Goal: Task Accomplishment & Management: Manage account settings

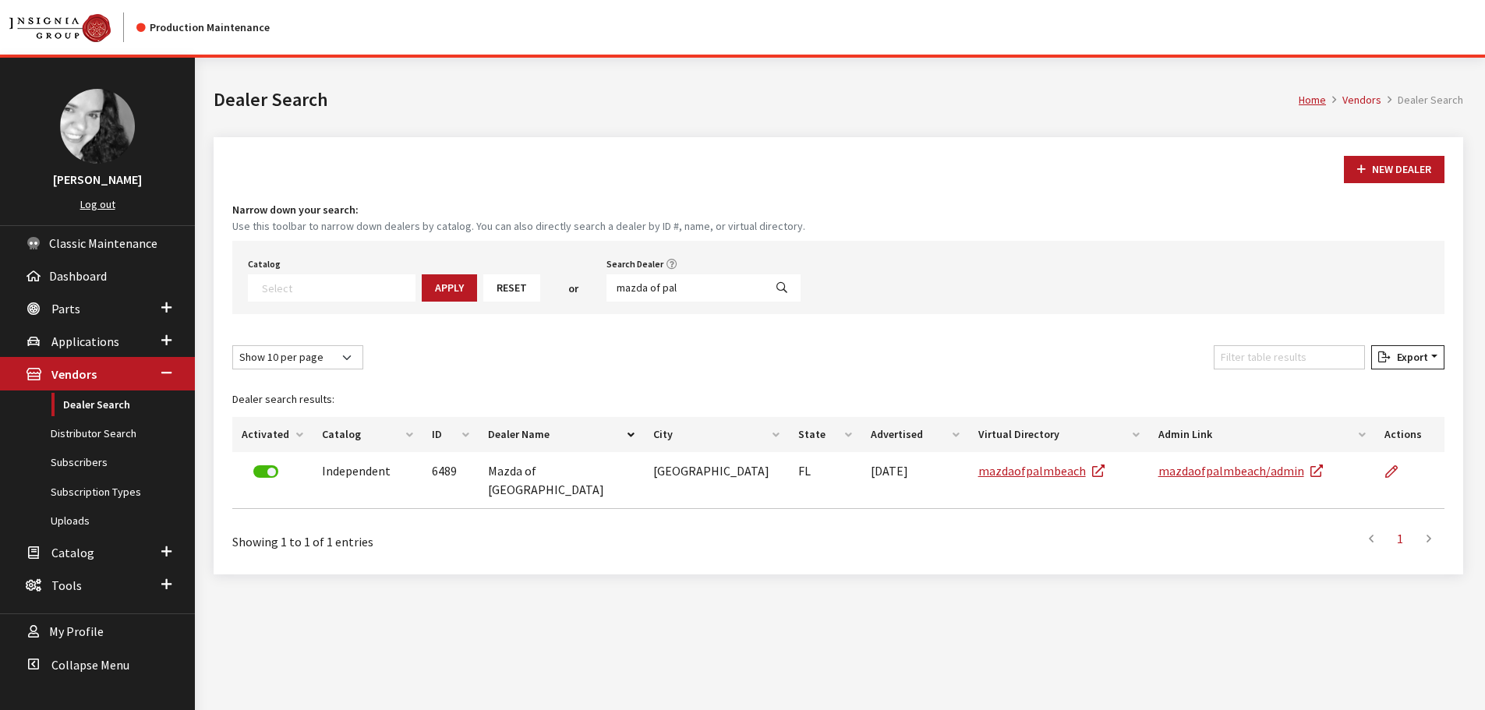
select select
click at [656, 279] on input "mazda of pal" at bounding box center [684, 287] width 157 height 27
click at [658, 282] on input "mazda of pal" at bounding box center [684, 287] width 157 height 27
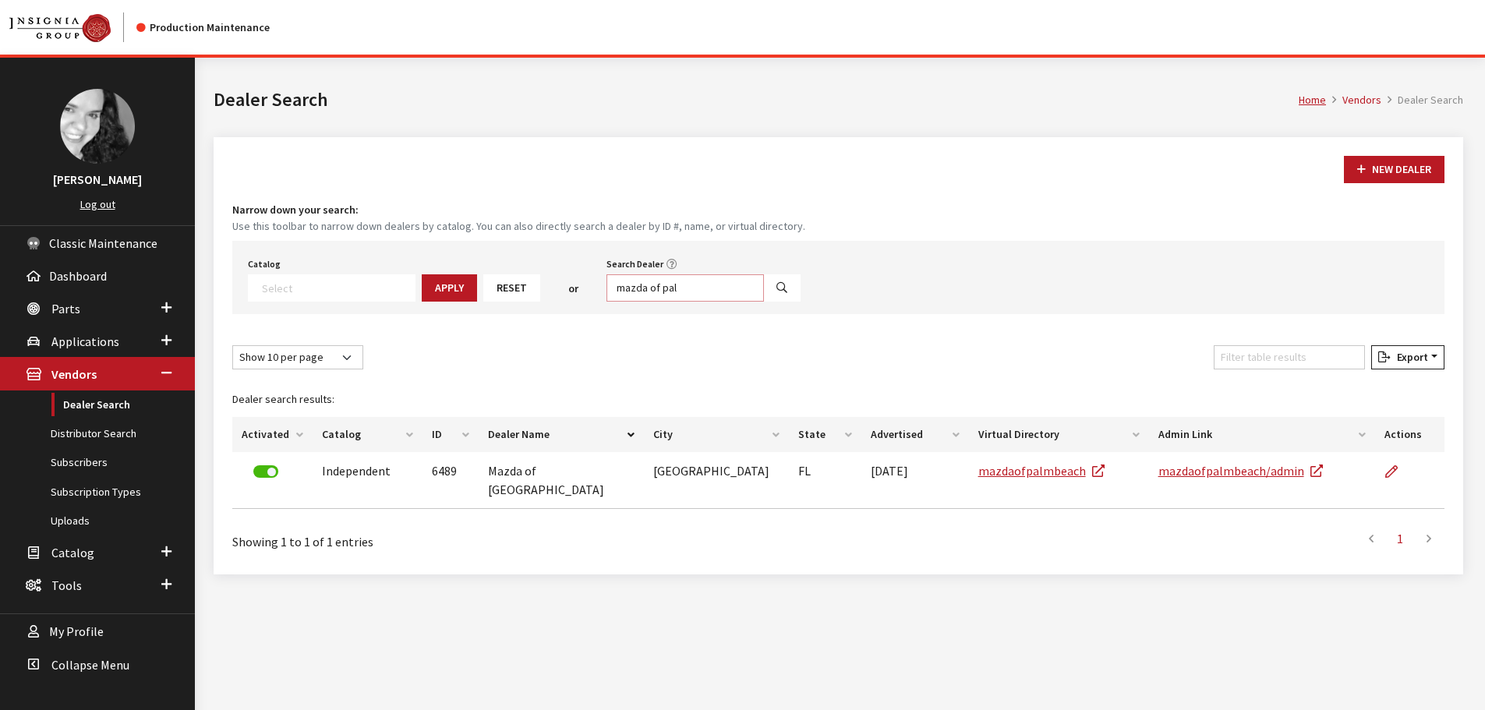
click at [658, 282] on input "mazda of pal" at bounding box center [684, 287] width 157 height 27
type input "tutton"
select select
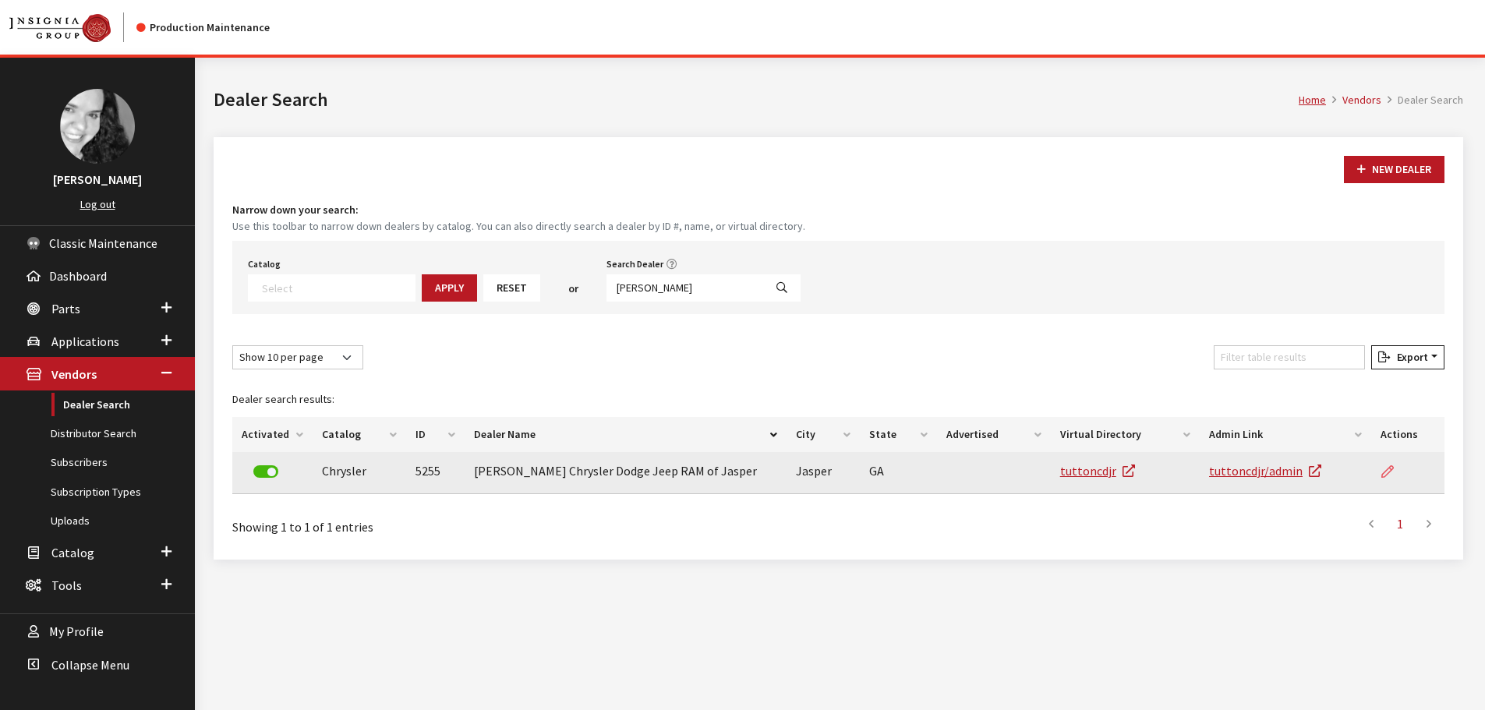
click at [1390, 476] on icon at bounding box center [1387, 472] width 12 height 12
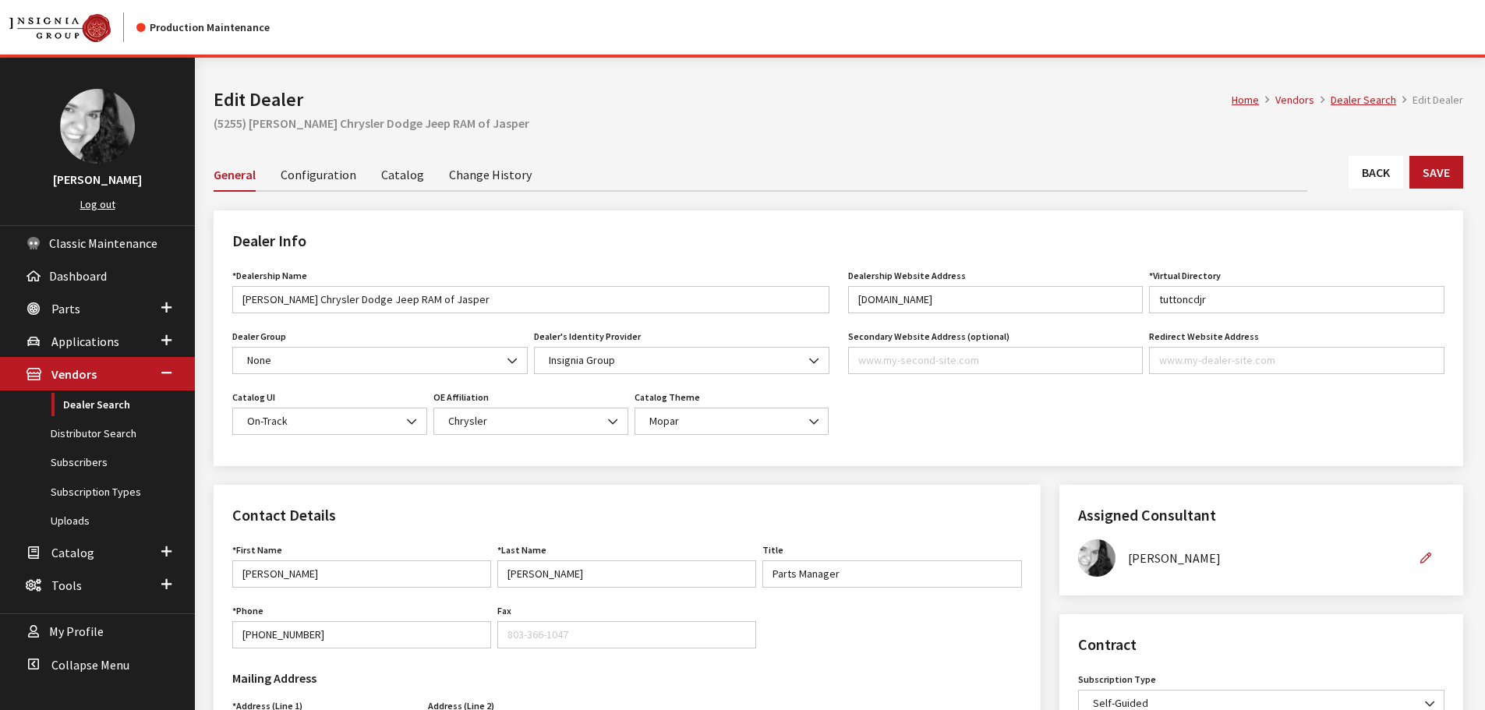
click at [386, 180] on link "Catalog" at bounding box center [402, 173] width 43 height 33
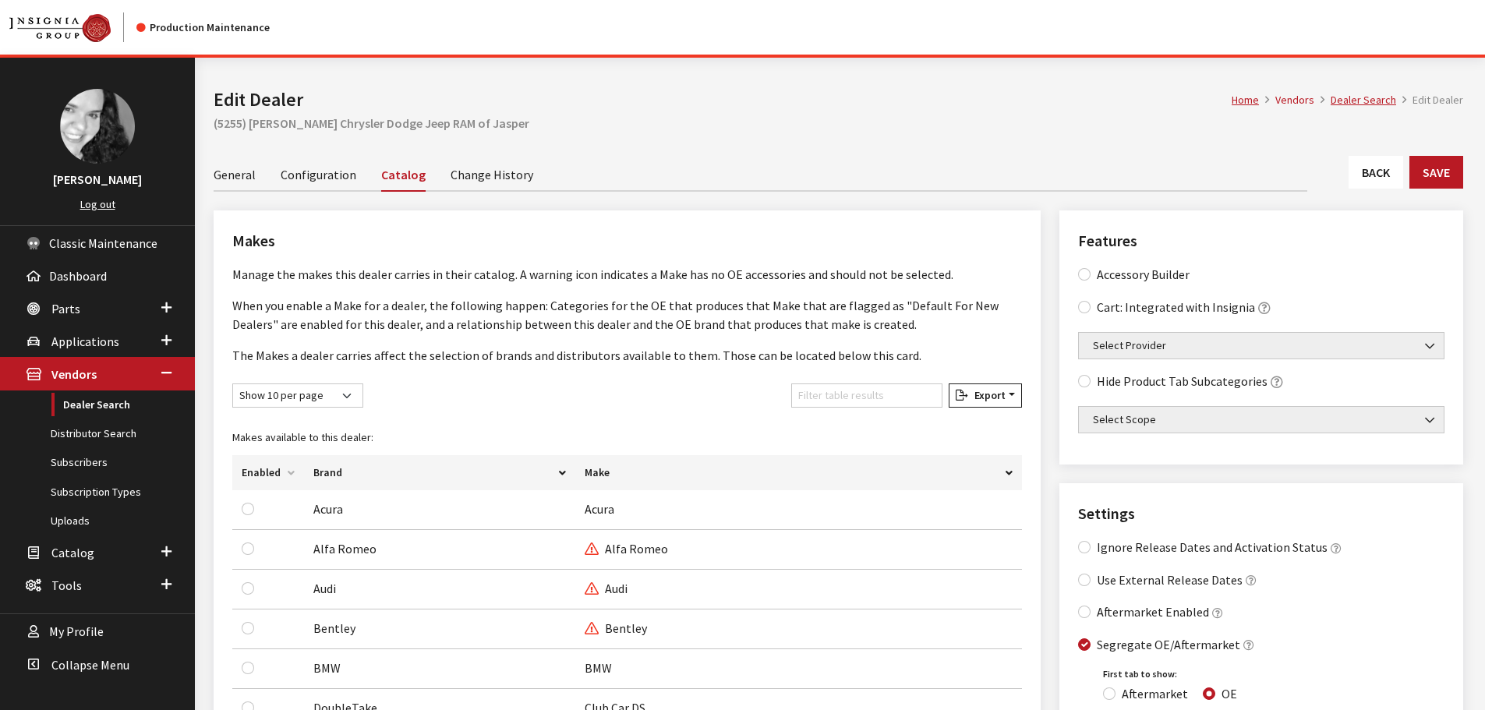
click at [1382, 174] on link "Back" at bounding box center [1375, 172] width 55 height 33
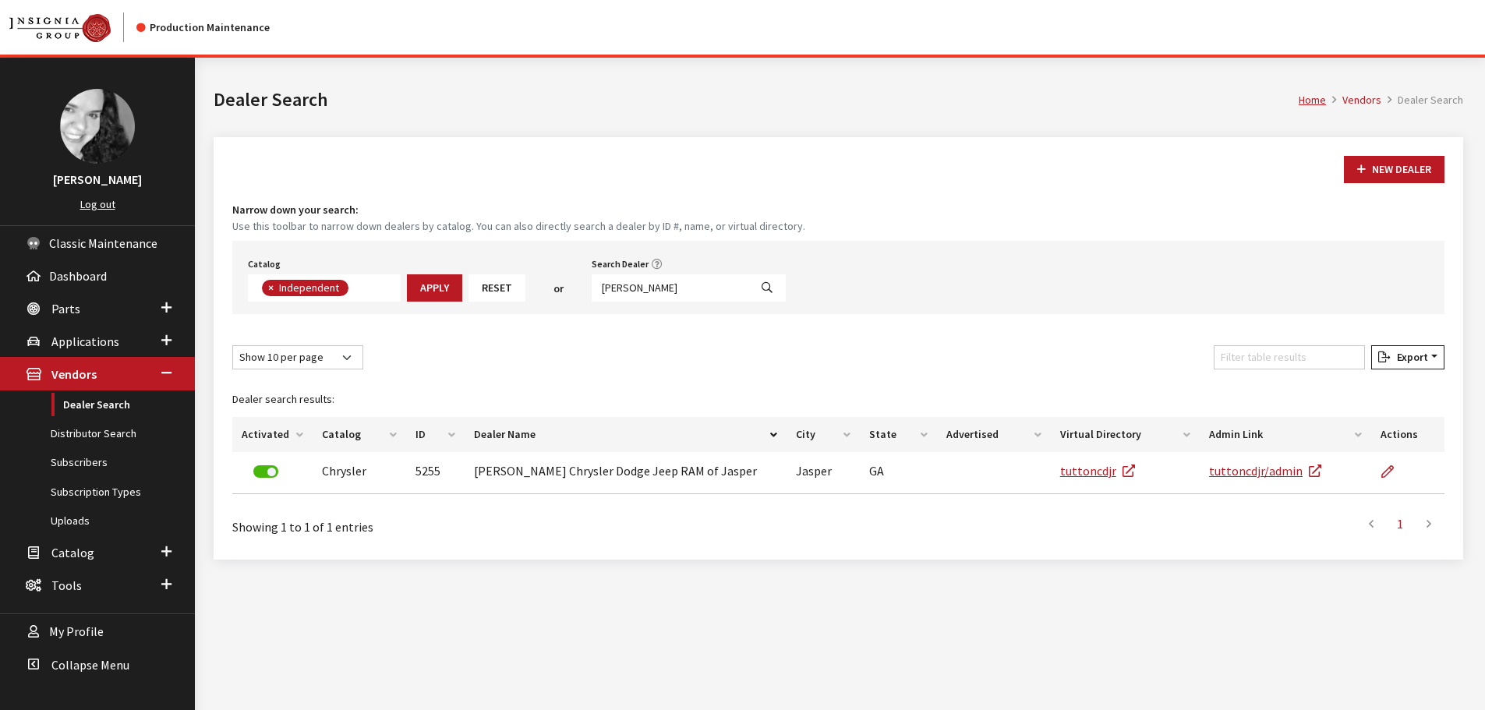
scroll to position [112, 0]
click at [663, 104] on h1 "Dealer Search" at bounding box center [756, 100] width 1085 height 28
click at [680, 289] on input "tutton" at bounding box center [670, 287] width 157 height 27
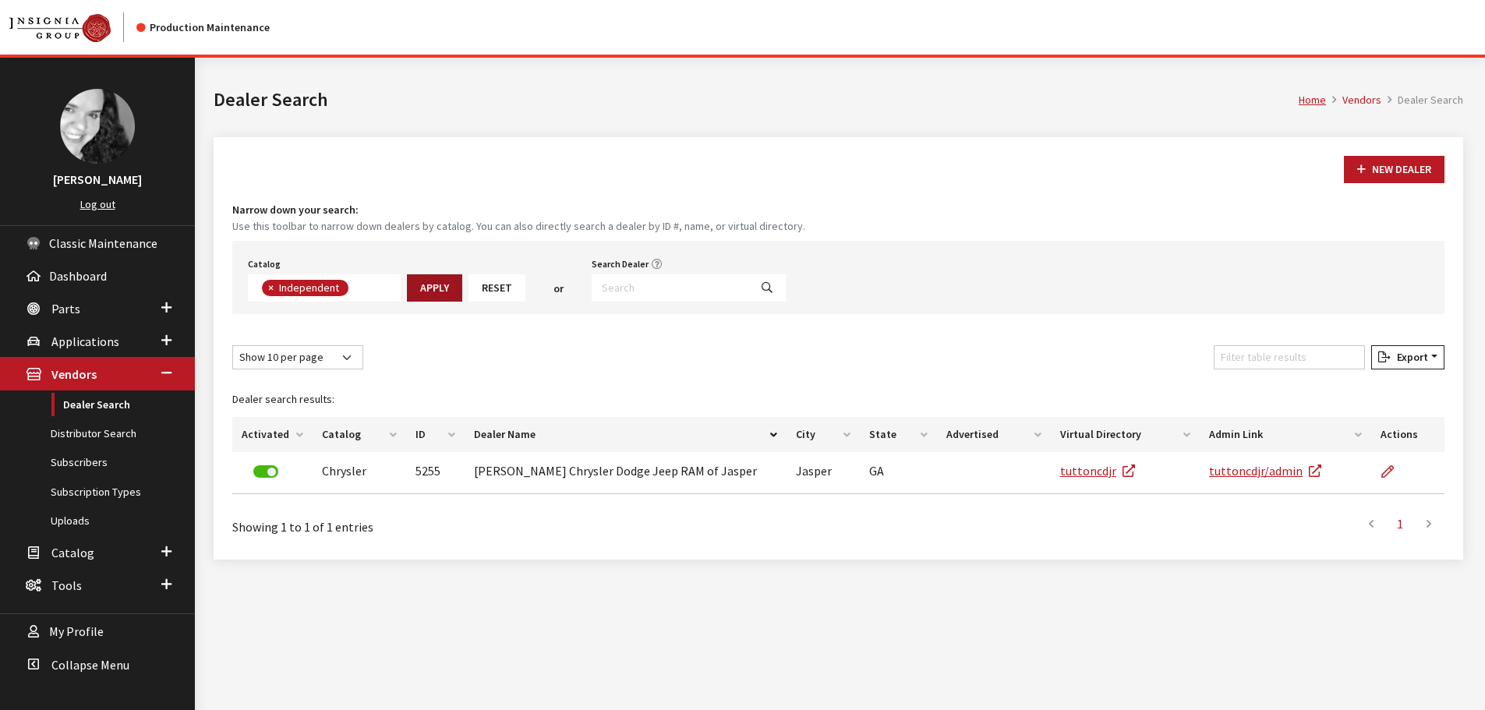
click at [418, 292] on button "Apply" at bounding box center [434, 287] width 55 height 27
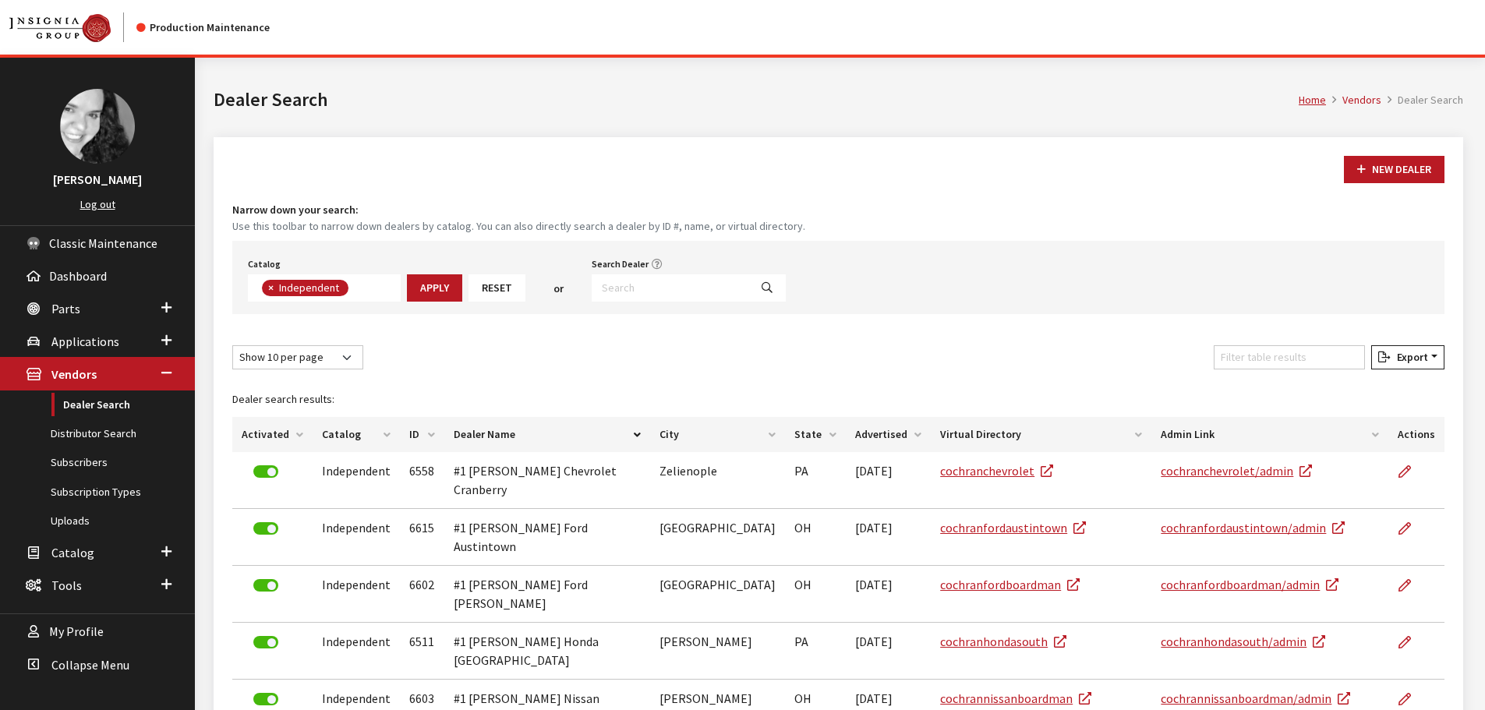
click at [793, 436] on th "State" at bounding box center [815, 434] width 60 height 35
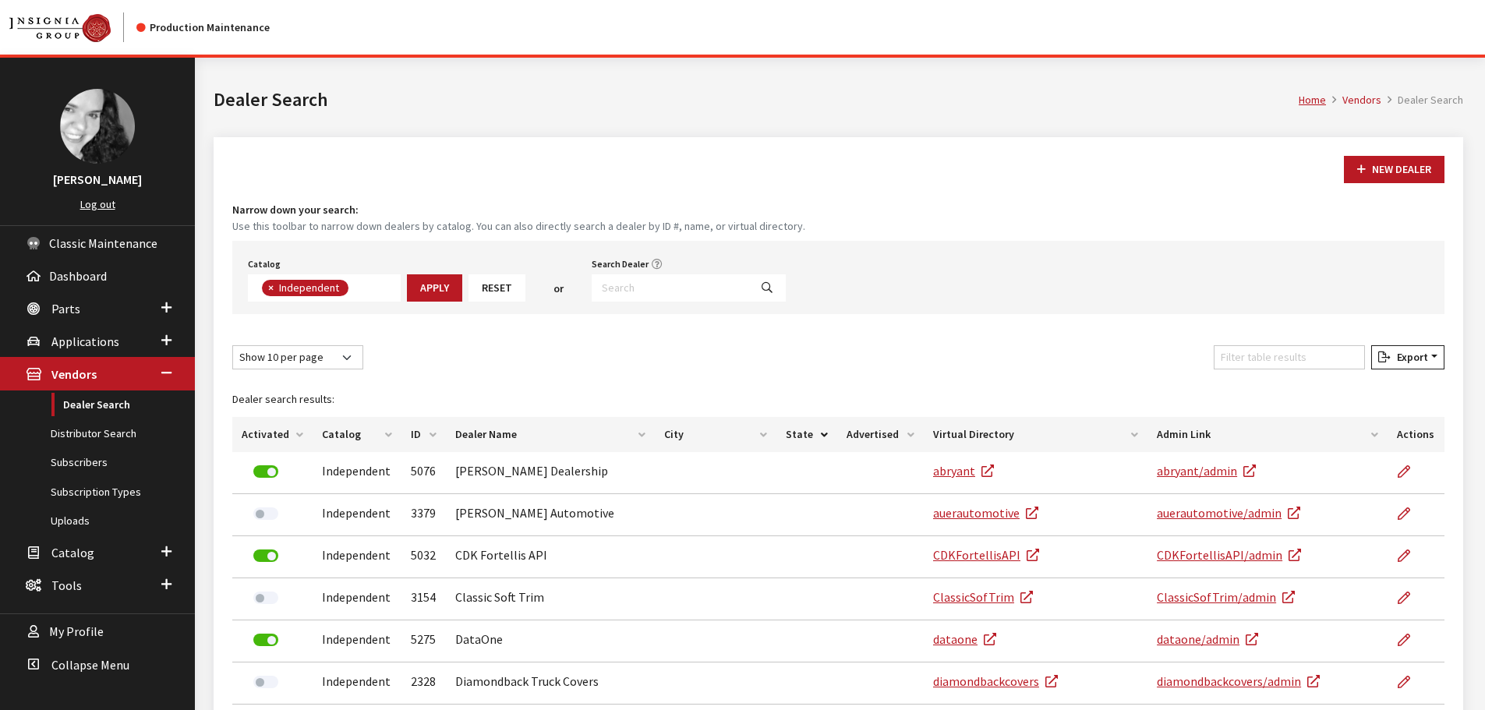
click at [793, 436] on th "State" at bounding box center [806, 434] width 61 height 35
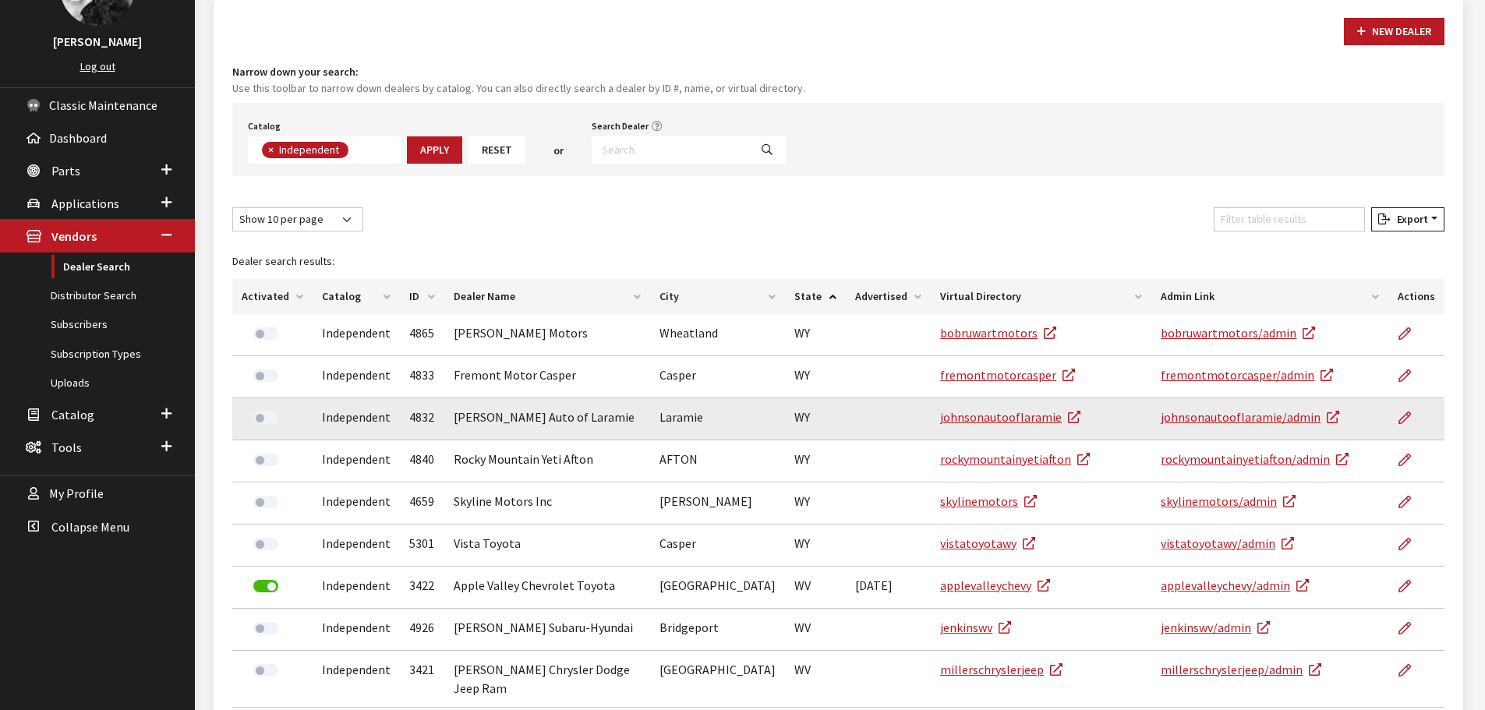
scroll to position [60, 0]
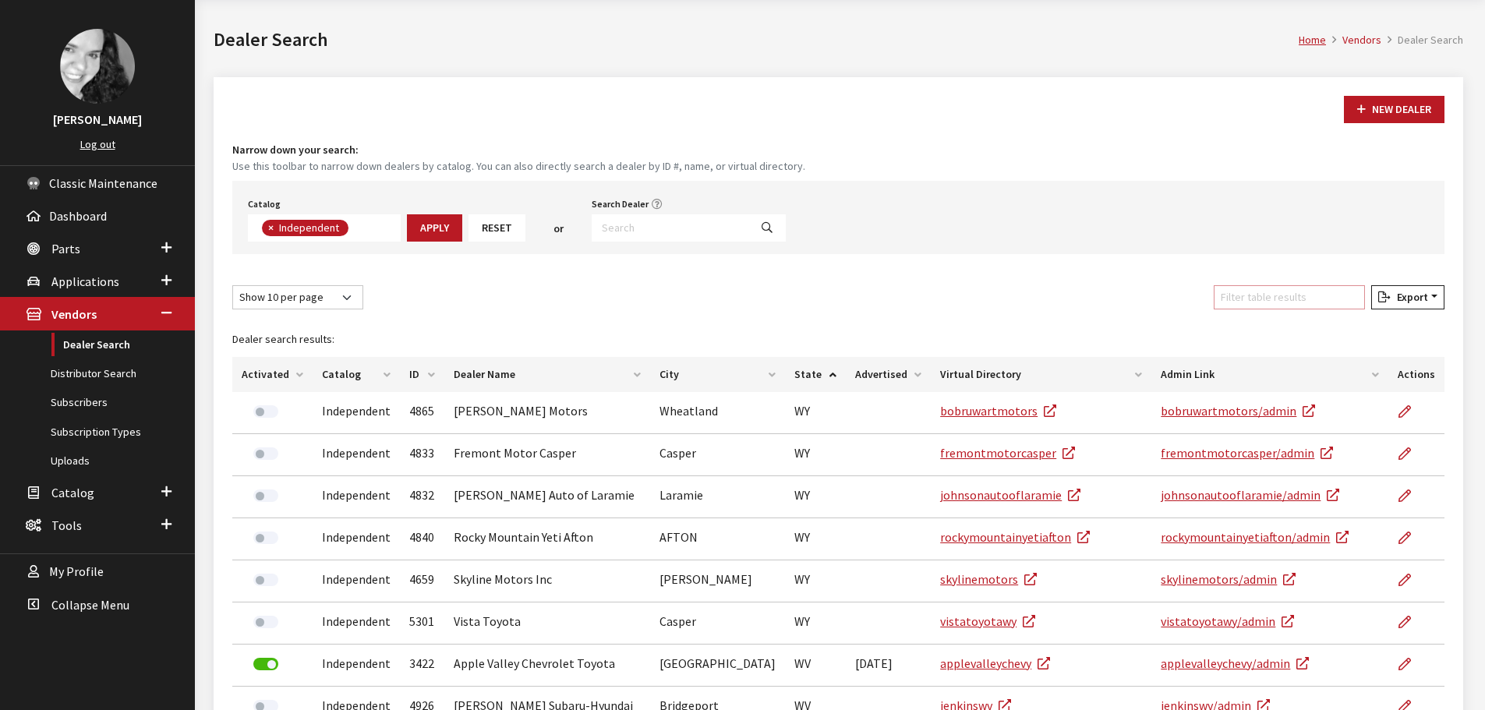
click at [1246, 302] on input "Filter table results" at bounding box center [1288, 297] width 151 height 24
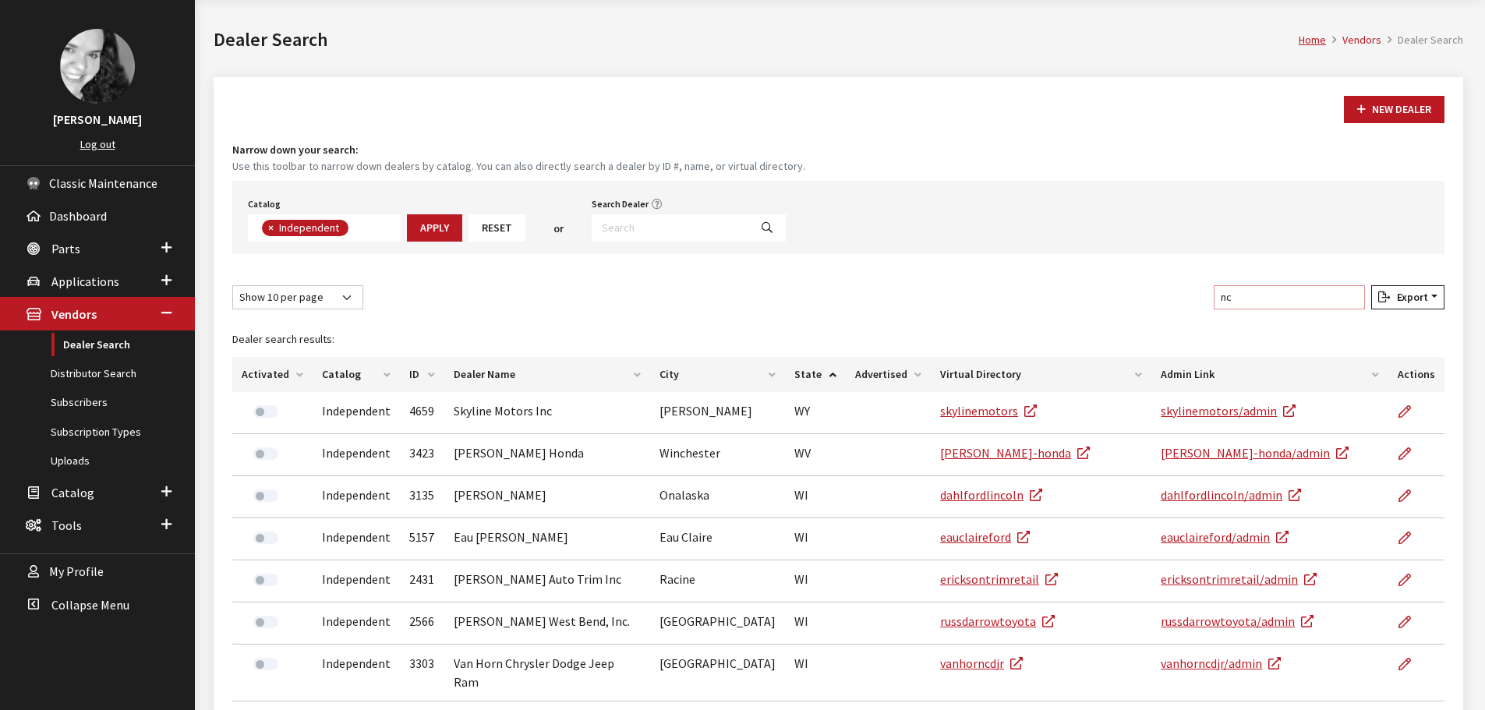
click at [1271, 300] on input "nc" at bounding box center [1288, 297] width 151 height 24
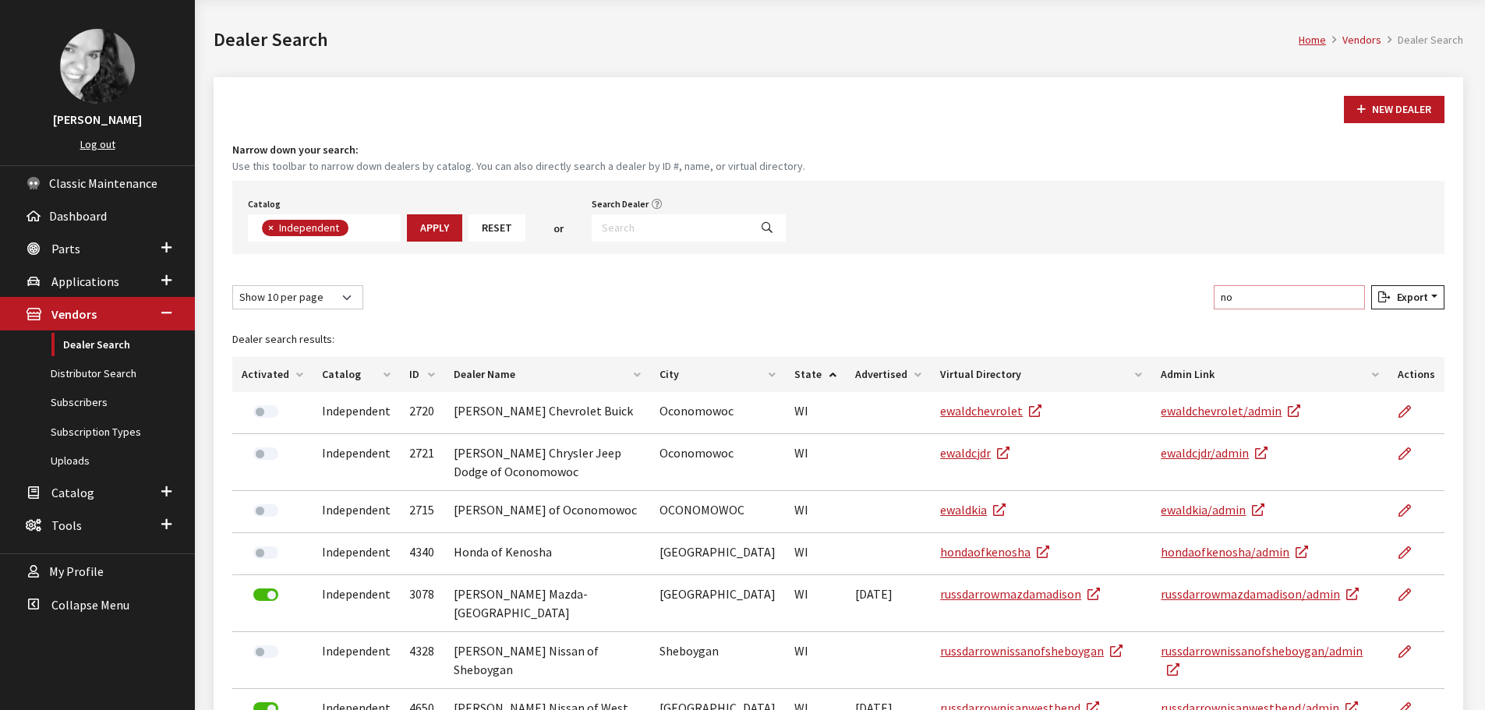
type input "n"
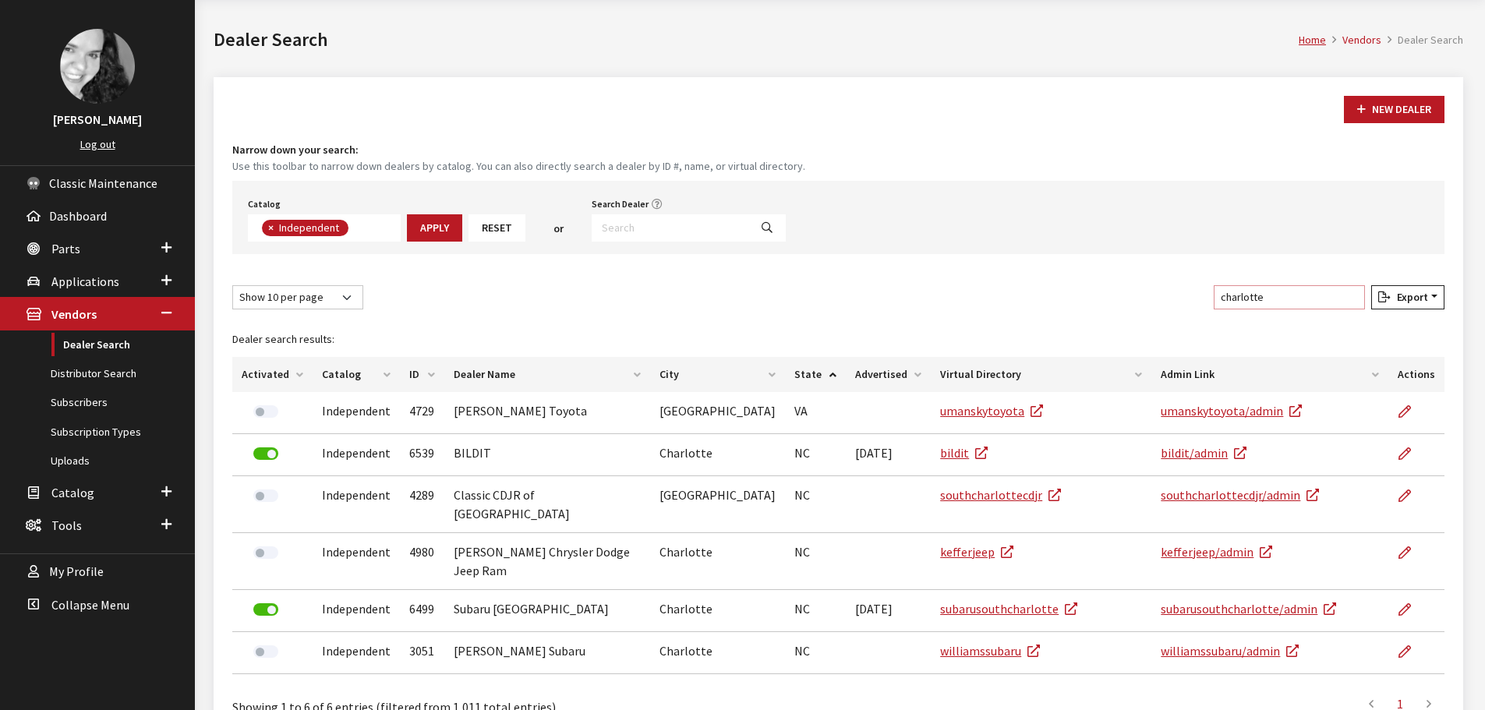
type input "charlotte"
